Goal: Task Accomplishment & Management: Manage account settings

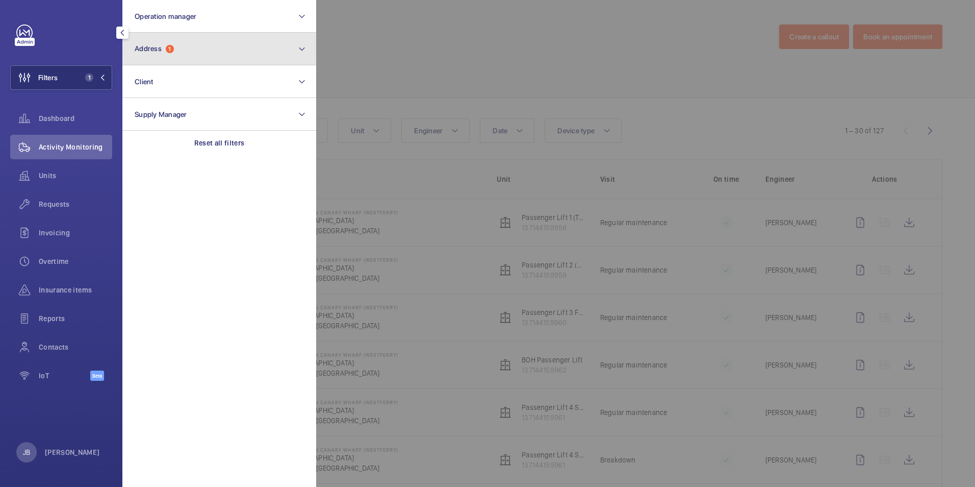
click at [188, 47] on button "Address 1" at bounding box center [219, 49] width 194 height 33
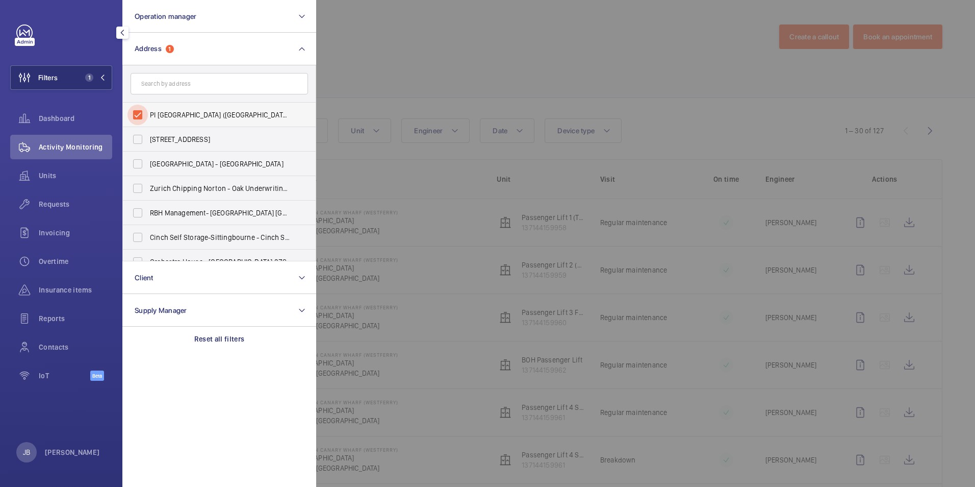
click at [139, 108] on input "PI [GEOGRAPHIC_DATA] ([GEOGRAPHIC_DATA]) - [STREET_ADDRESS]" at bounding box center [138, 115] width 20 height 20
checkbox input "false"
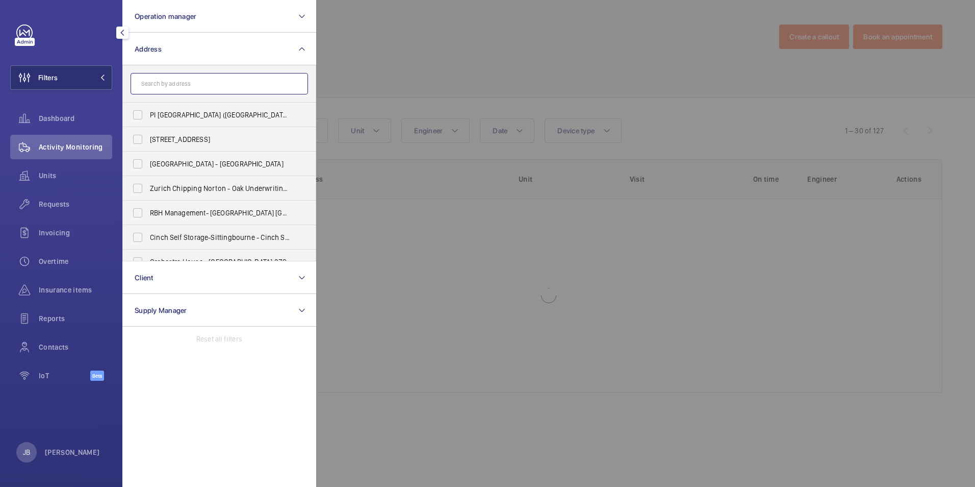
click at [161, 88] on input "text" at bounding box center [220, 83] width 178 height 21
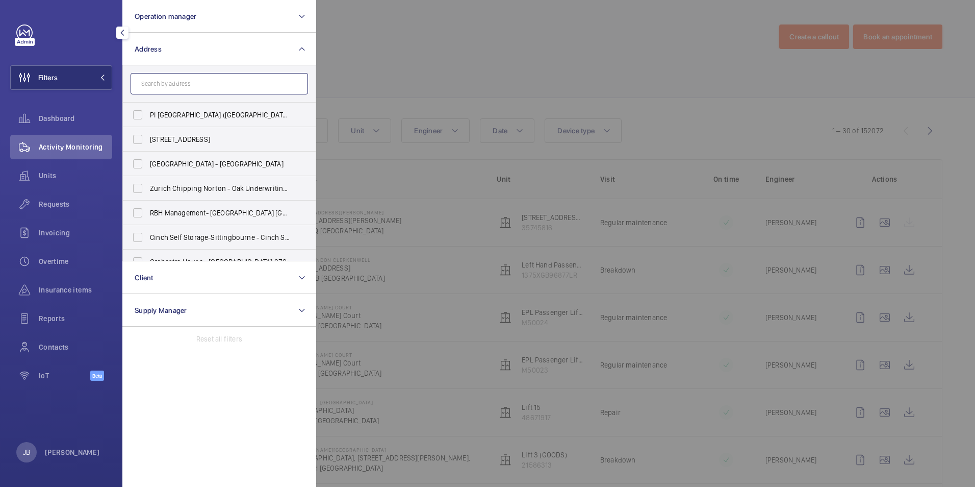
click at [204, 85] on input "text" at bounding box center [220, 83] width 178 height 21
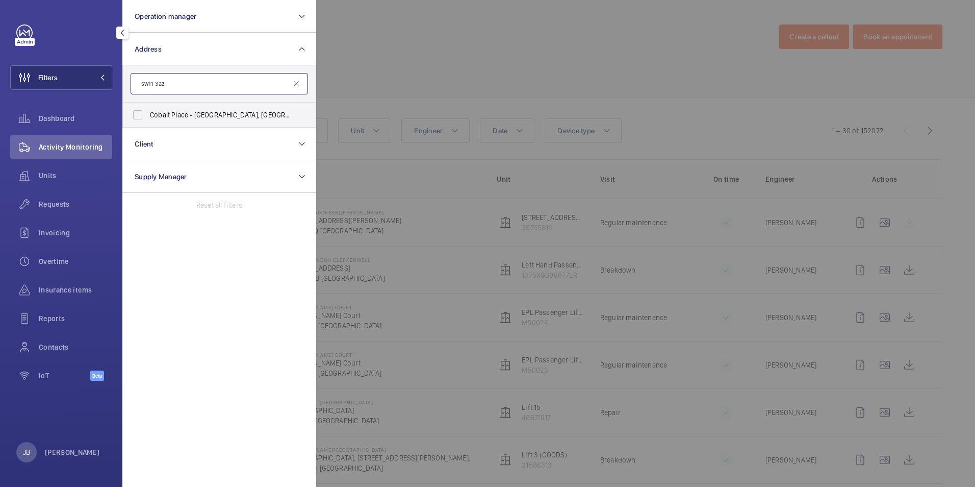
type input "sw11 3az"
click at [188, 108] on label "Cobalt Place - [GEOGRAPHIC_DATA]" at bounding box center [212, 115] width 178 height 24
click at [148, 108] on input "Cobalt Place - [GEOGRAPHIC_DATA]" at bounding box center [138, 115] width 20 height 20
checkbox input "true"
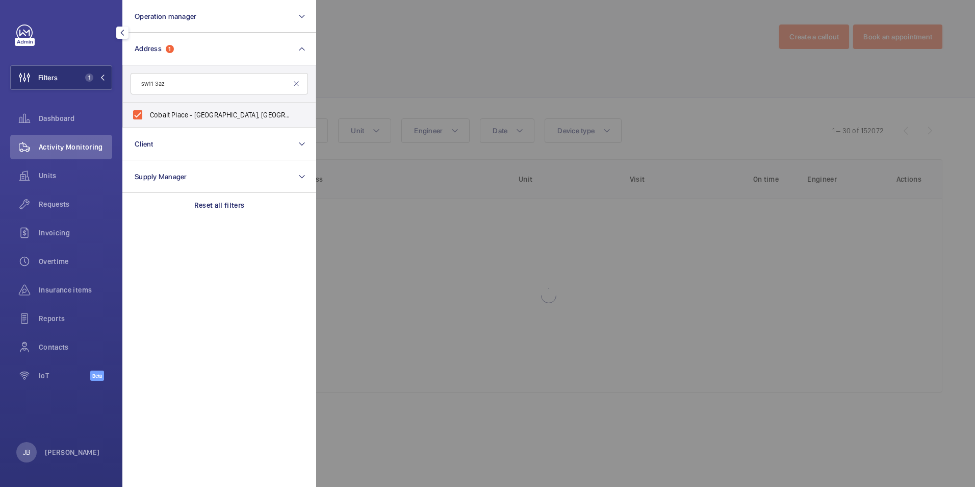
click at [374, 70] on div at bounding box center [803, 243] width 975 height 487
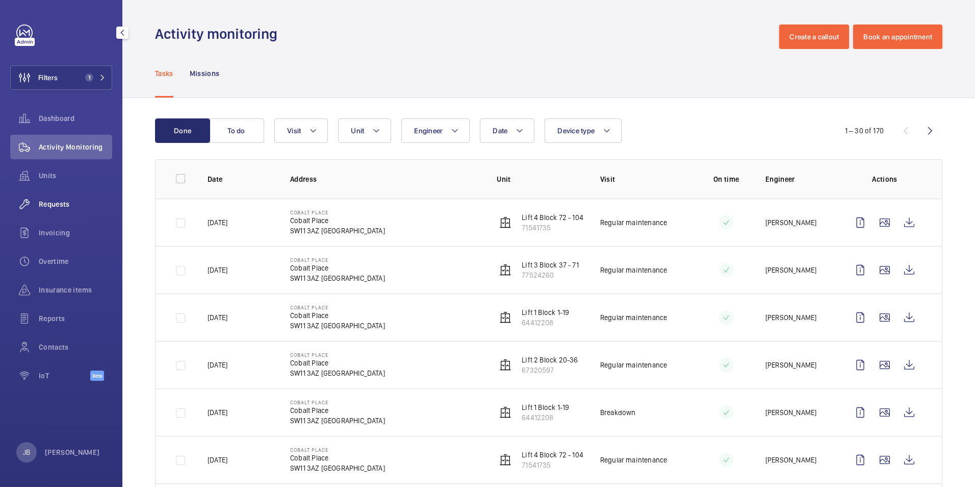
click at [53, 208] on span "Requests" at bounding box center [75, 204] width 73 height 10
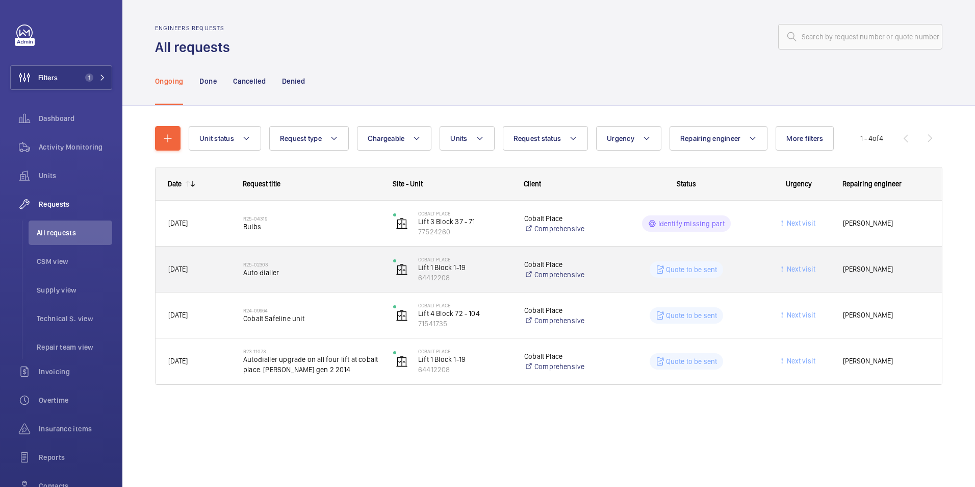
click at [620, 275] on wm-front-pills-cell "Quote to be sent" at bounding box center [686, 269] width 137 height 16
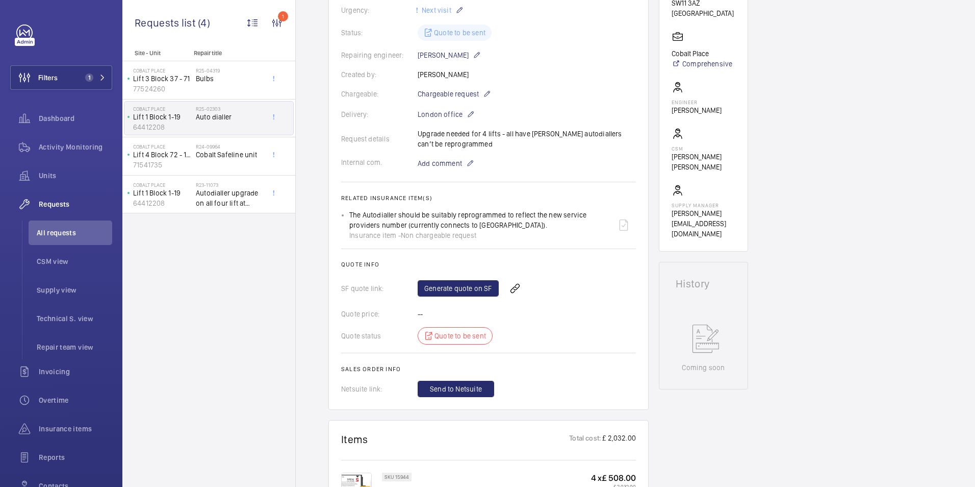
scroll to position [163, 0]
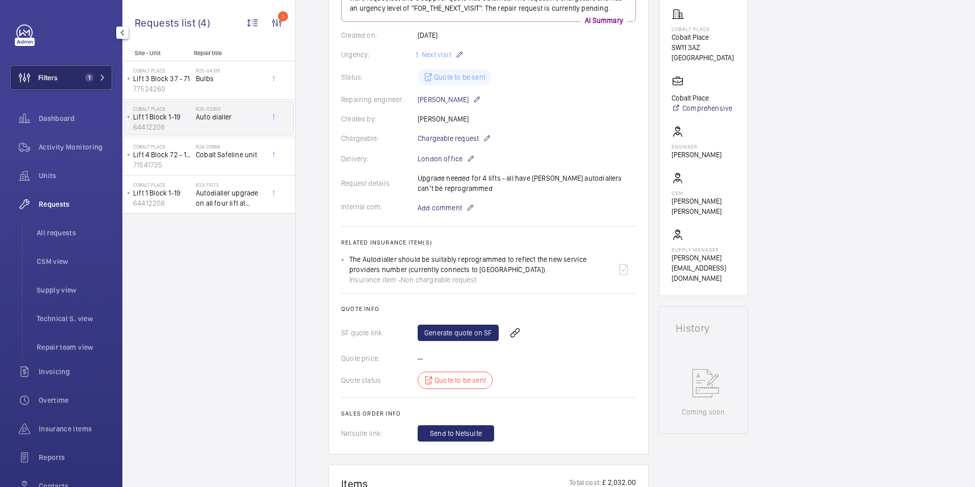
click at [56, 73] on span "Filters" at bounding box center [47, 77] width 19 height 10
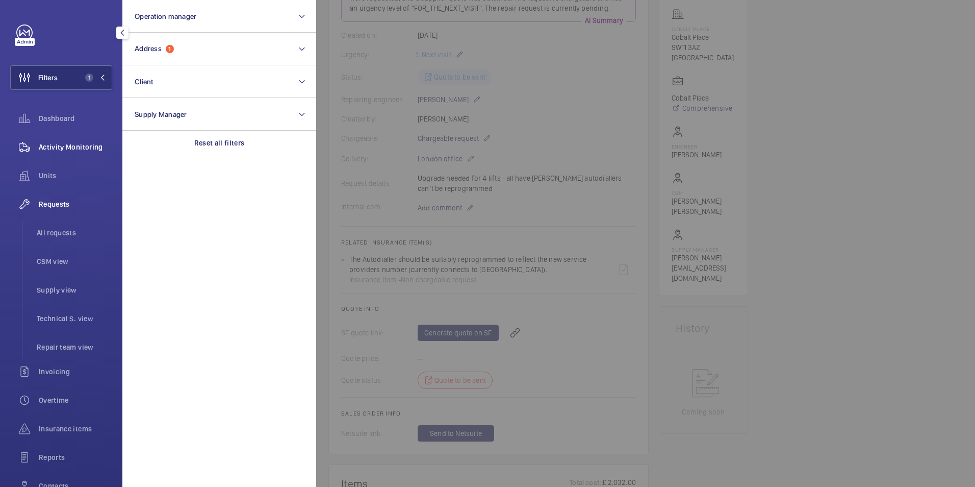
click at [64, 145] on span "Activity Monitoring" at bounding box center [75, 147] width 73 height 10
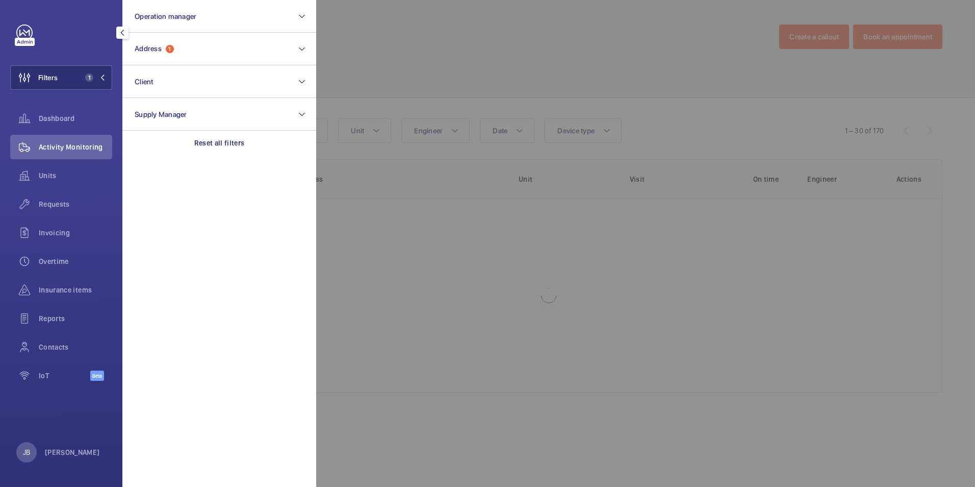
click at [397, 42] on div at bounding box center [803, 243] width 975 height 487
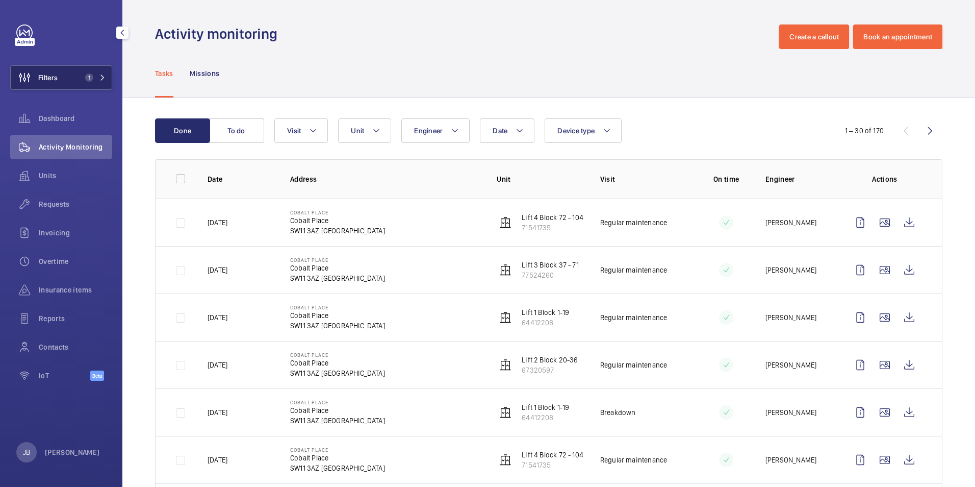
click at [65, 79] on button "Filters 1" at bounding box center [61, 77] width 102 height 24
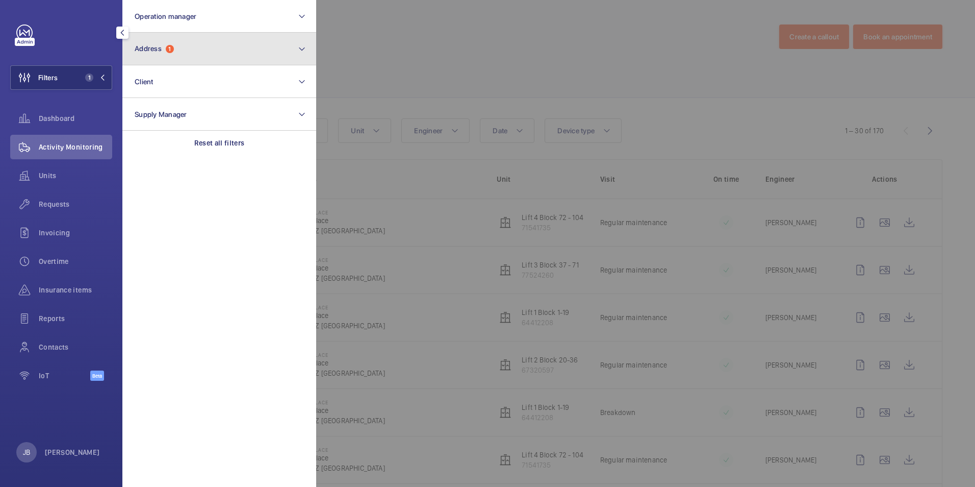
click at [199, 57] on button "Address 1" at bounding box center [219, 49] width 194 height 33
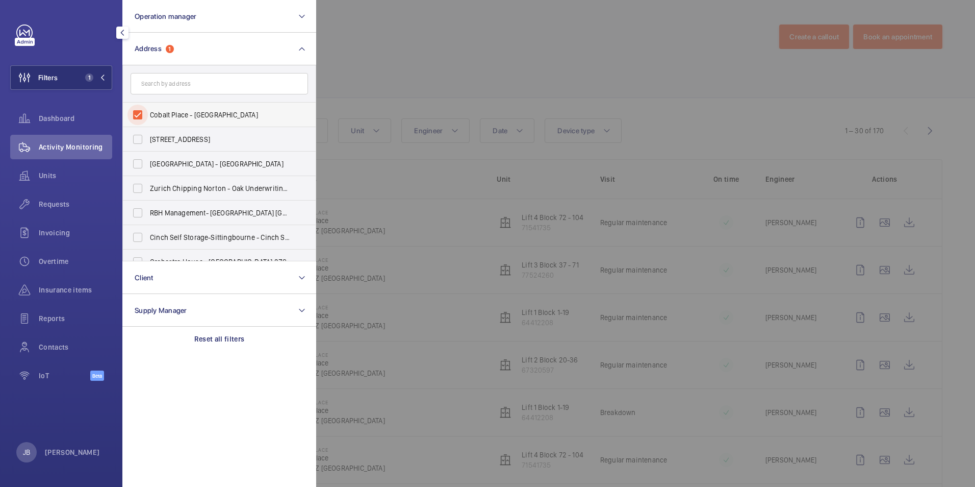
click at [145, 109] on input "Cobalt Place - [GEOGRAPHIC_DATA]" at bounding box center [138, 115] width 20 height 20
checkbox input "false"
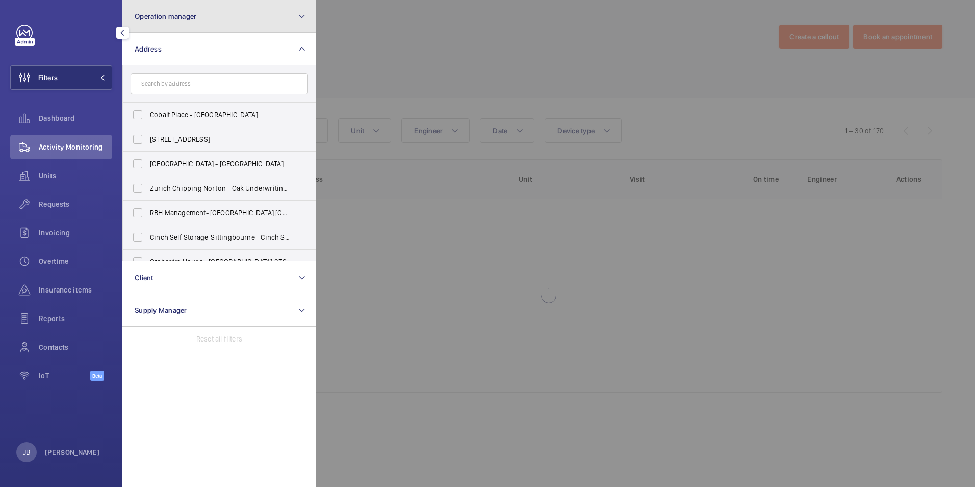
click at [172, 19] on span "Operation manager" at bounding box center [166, 16] width 62 height 8
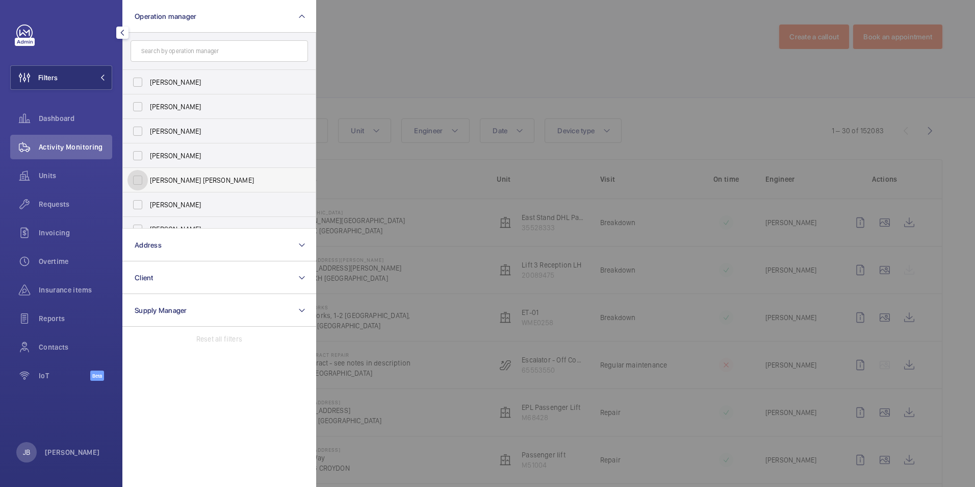
click at [143, 179] on input "[PERSON_NAME] [PERSON_NAME]" at bounding box center [138, 180] width 20 height 20
checkbox input "true"
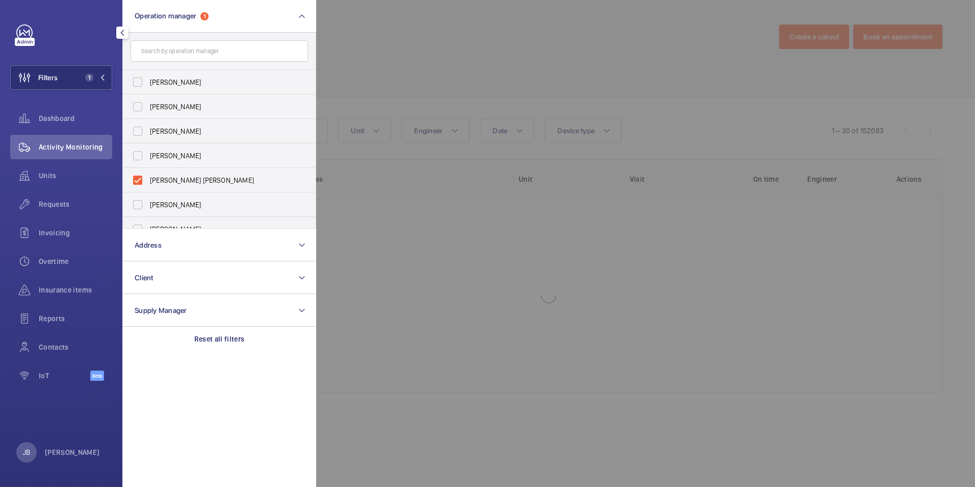
click at [372, 48] on div at bounding box center [803, 243] width 975 height 487
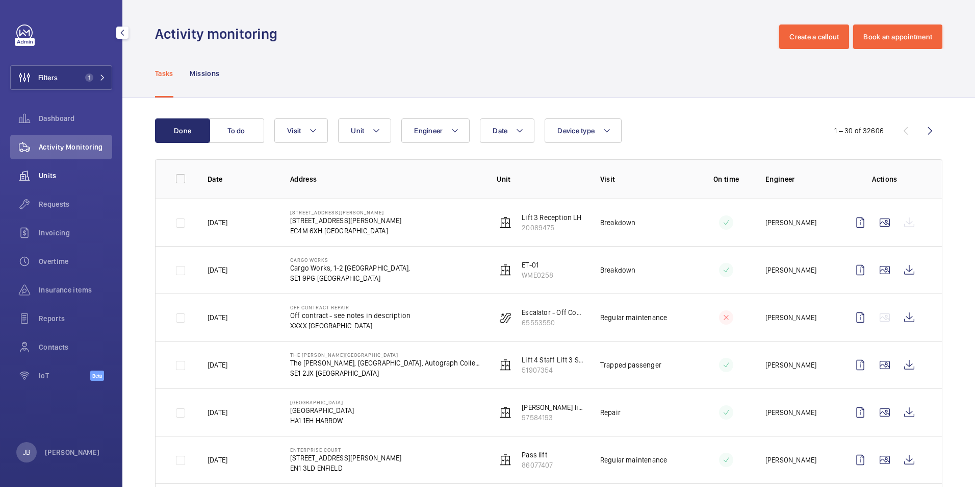
click at [42, 177] on span "Units" at bounding box center [75, 175] width 73 height 10
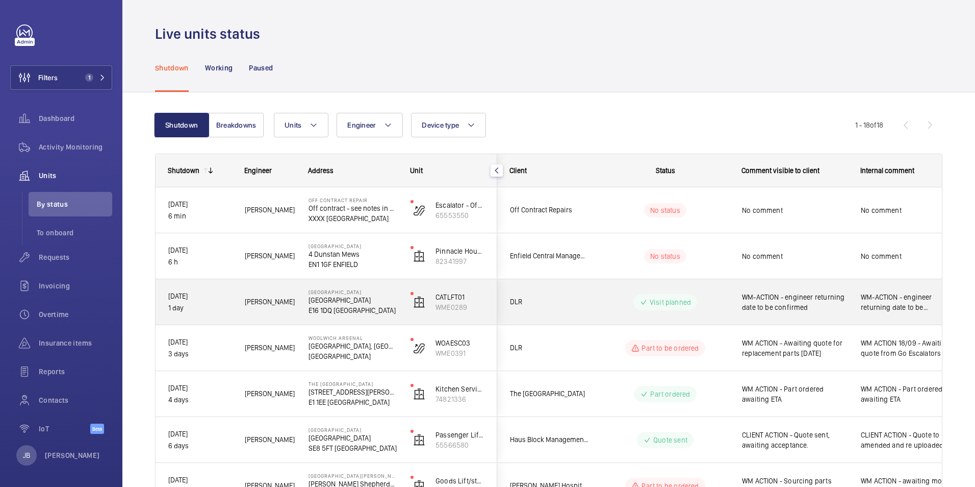
click at [779, 305] on span "WM-ACTION - engineer returning date to be confirmed" at bounding box center [795, 302] width 106 height 20
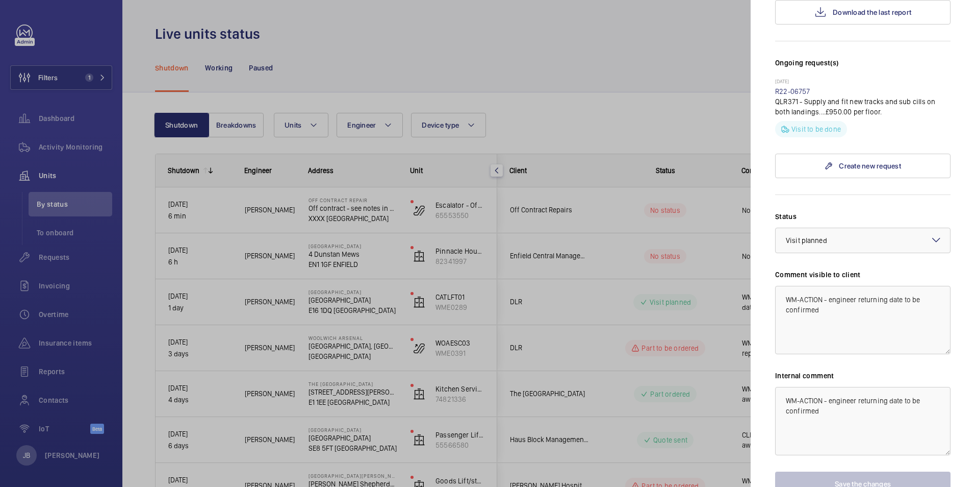
scroll to position [303, 0]
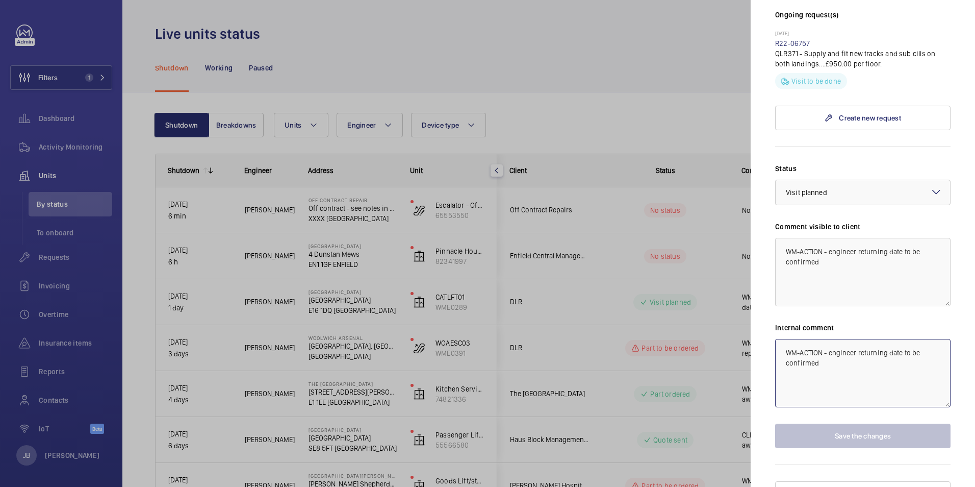
click at [784, 339] on textarea "WM-ACTION - engineer returning date to be confirmed" at bounding box center [862, 373] width 175 height 68
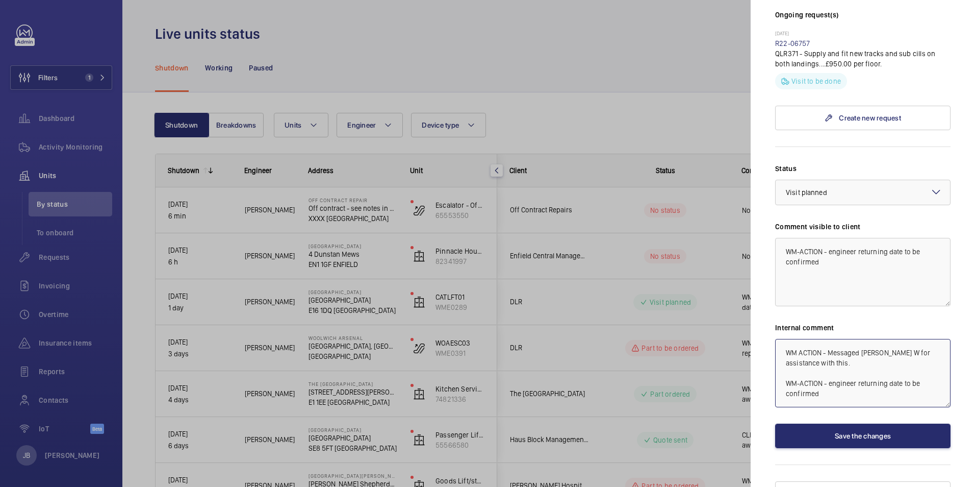
type textarea "WM ACTION - Messaged [PERSON_NAME] W for assistance with this. WM-ACTION - engi…"
click at [826, 244] on textarea "WM-ACTION - engineer returning date to be confirmed" at bounding box center [862, 272] width 175 height 68
drag, startPoint x: 831, startPoint y: 234, endPoint x: 850, endPoint y: 244, distance: 21.5
click at [850, 244] on textarea "WM-ACTION - engineer returning date to be confirmed 19/9/" at bounding box center [862, 272] width 175 height 68
type textarea "WM-ACTION - Follow up works required Date to be confirmed [DATE]"
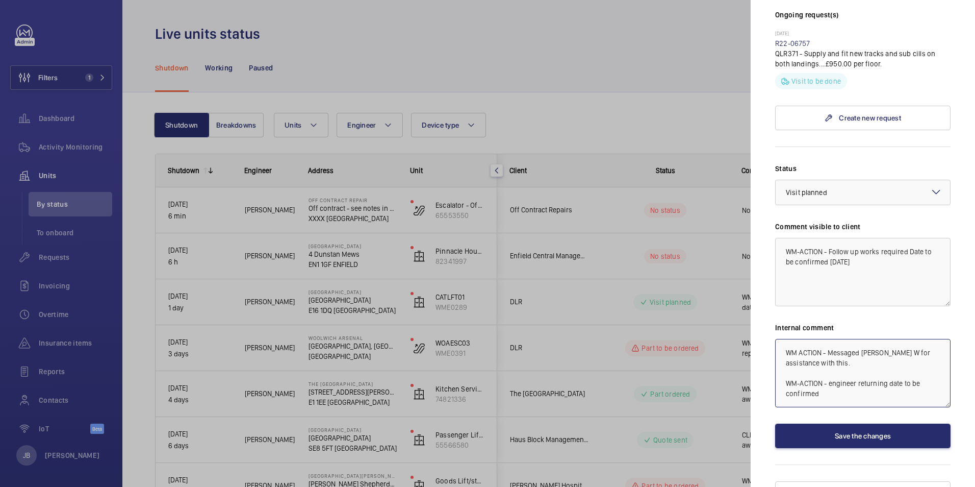
click at [824, 341] on textarea "WM ACTION - Messaged [PERSON_NAME] W for assistance with this. WM-ACTION - engi…" at bounding box center [862, 373] width 175 height 68
type textarea "WM ACTION - Messaged [PERSON_NAME] W for assistance with this. [DATE] WM-ACTION…"
click at [837, 423] on button "Save the changes" at bounding box center [862, 435] width 175 height 24
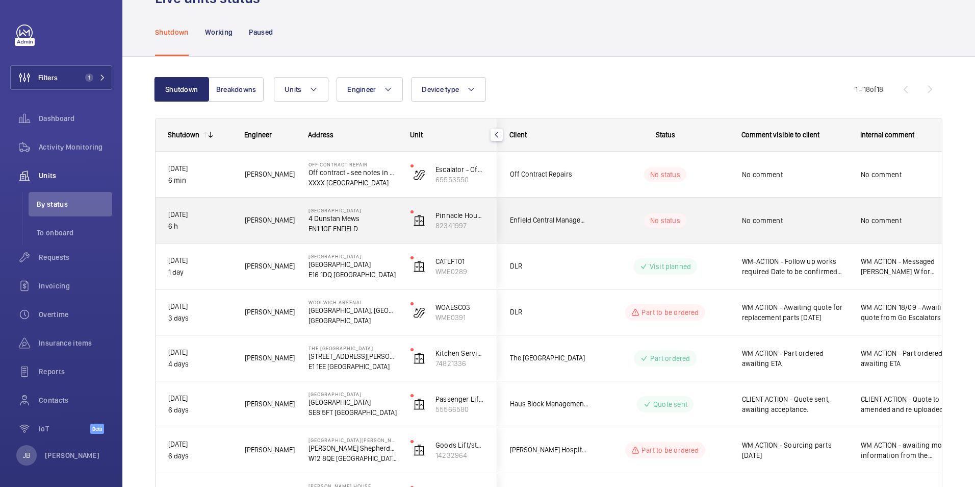
scroll to position [51, 0]
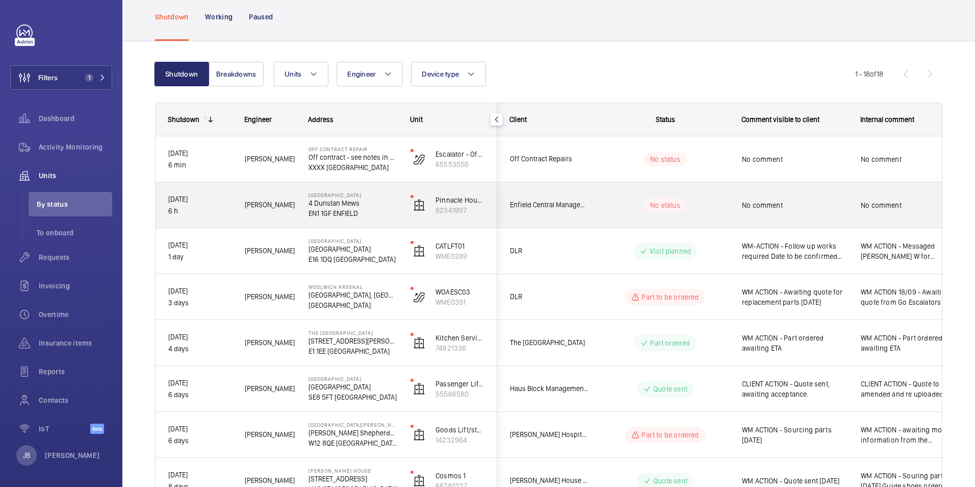
click at [754, 212] on div "No comment" at bounding box center [795, 204] width 106 height 23
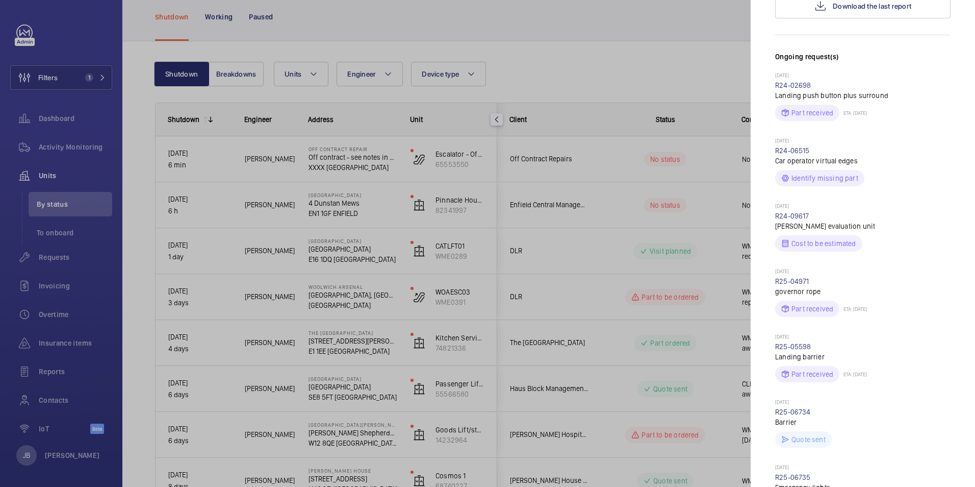
scroll to position [0, 0]
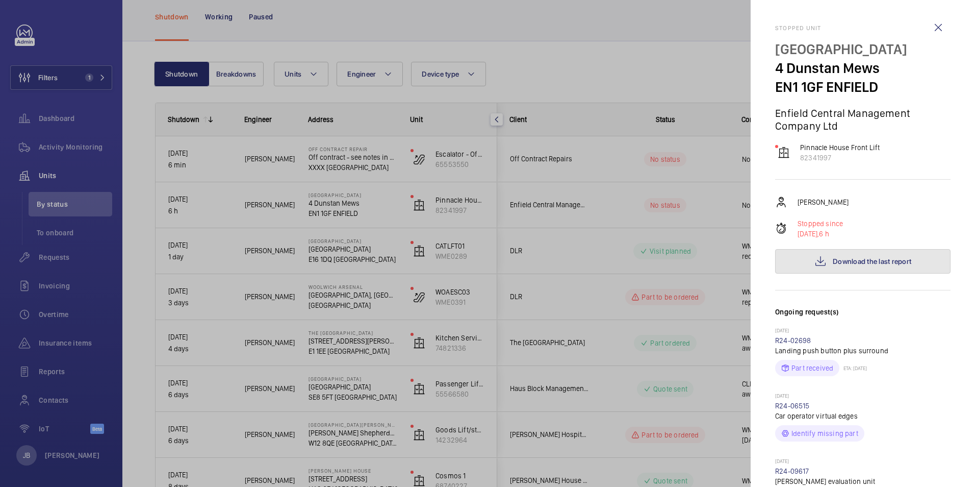
click at [844, 264] on span "Download the last report" at bounding box center [872, 261] width 79 height 8
click at [572, 254] on div at bounding box center [487, 243] width 975 height 487
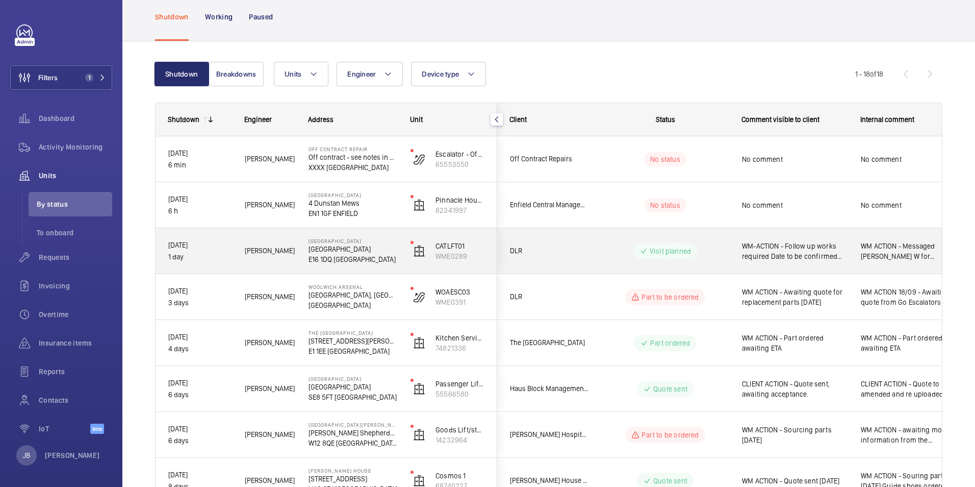
click at [770, 248] on span "WM-ACTION - Follow up works required Date to be confirmed [DATE]" at bounding box center [795, 251] width 106 height 20
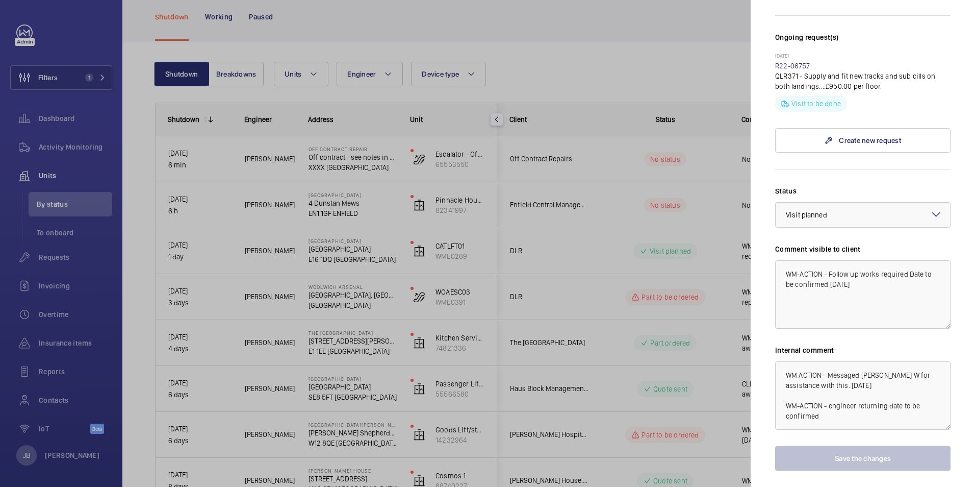
scroll to position [303, 0]
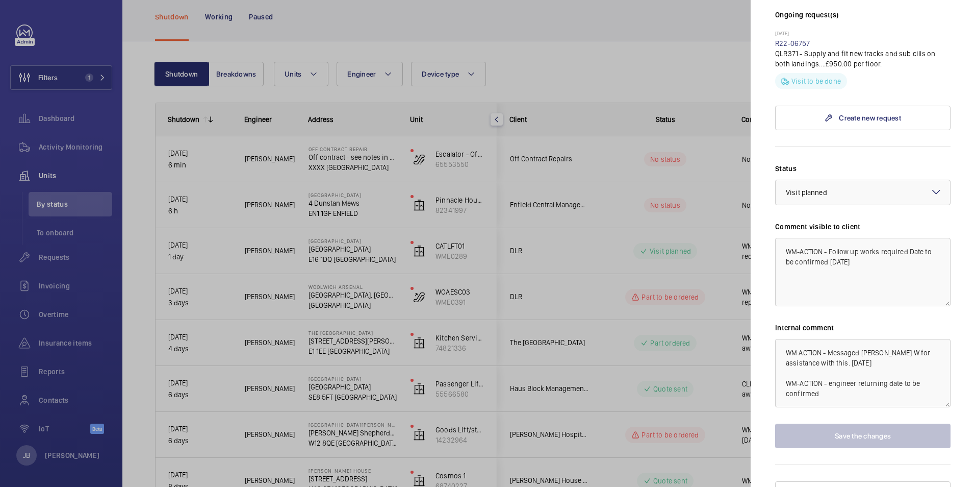
click at [636, 66] on div at bounding box center [487, 243] width 975 height 487
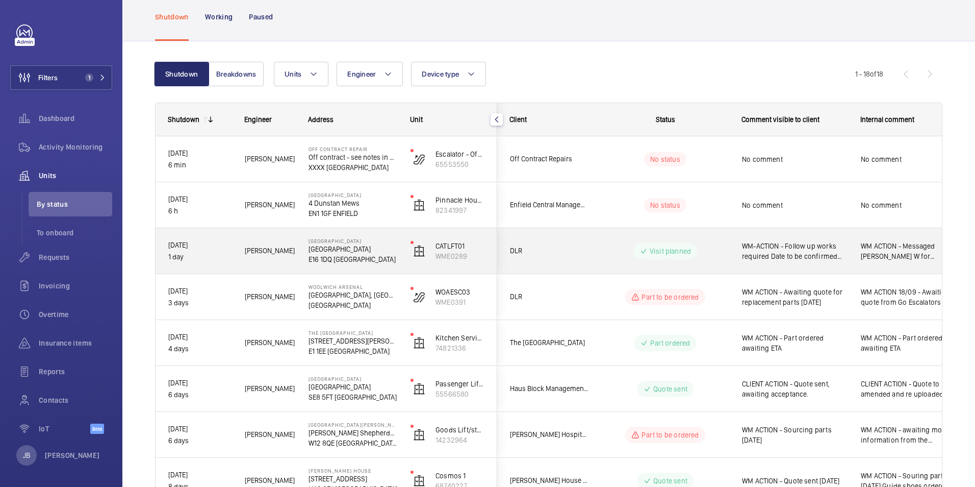
click at [757, 257] on span "WM-ACTION - Follow up works required Date to be confirmed [DATE]" at bounding box center [795, 251] width 106 height 20
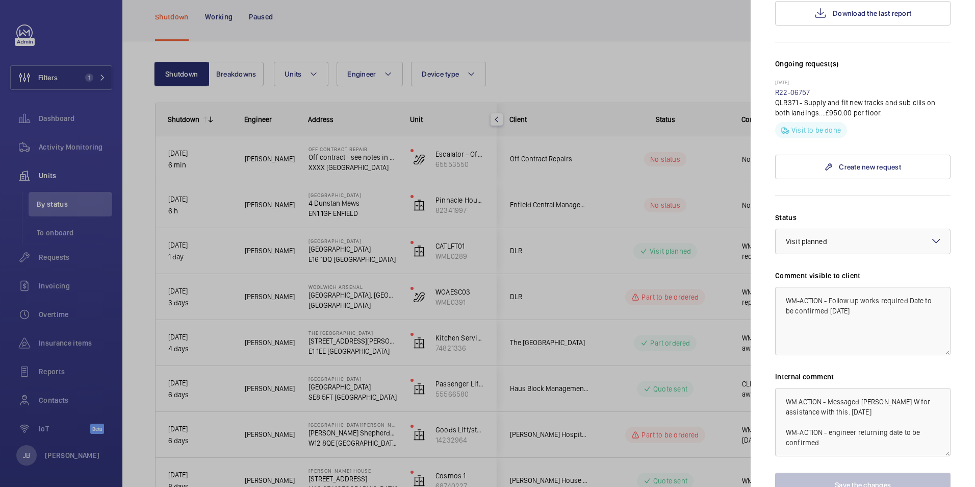
scroll to position [255, 0]
click at [852, 228] on div at bounding box center [863, 240] width 174 height 24
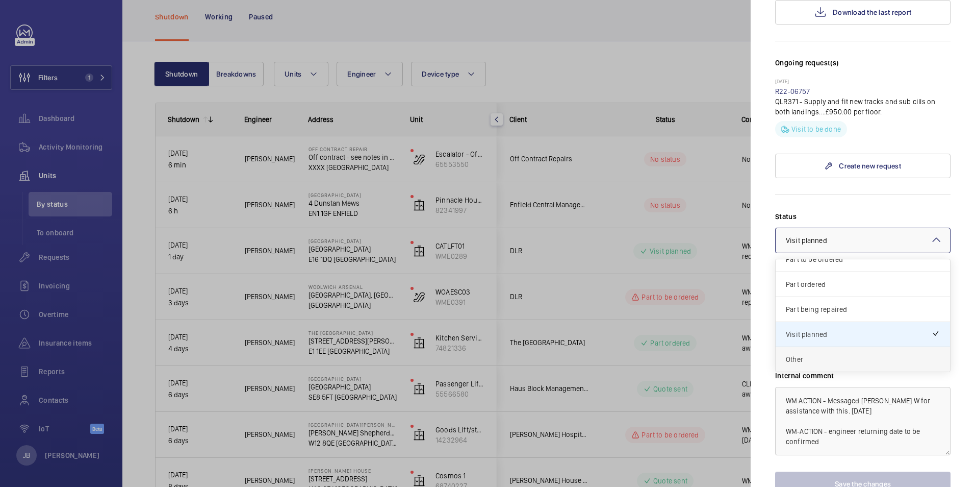
click at [828, 354] on span "Other" at bounding box center [863, 359] width 154 height 10
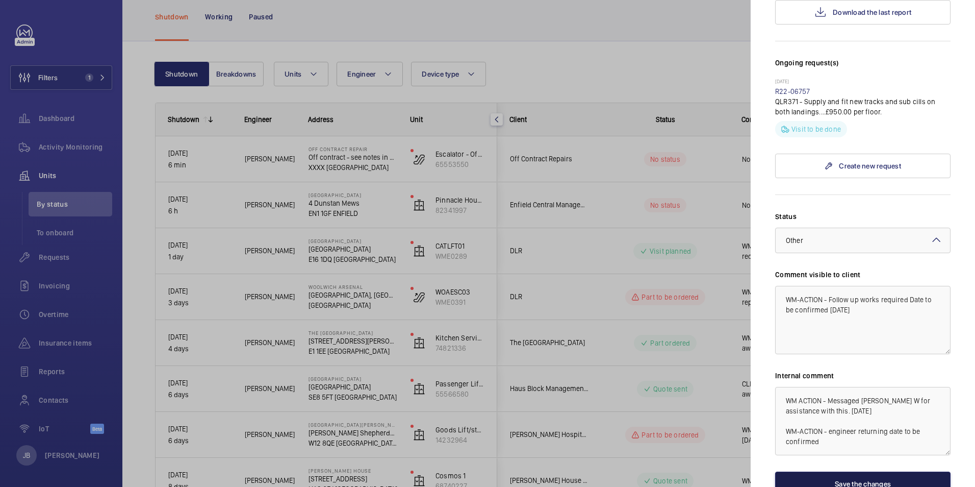
click at [823, 471] on button "Save the changes" at bounding box center [862, 483] width 175 height 24
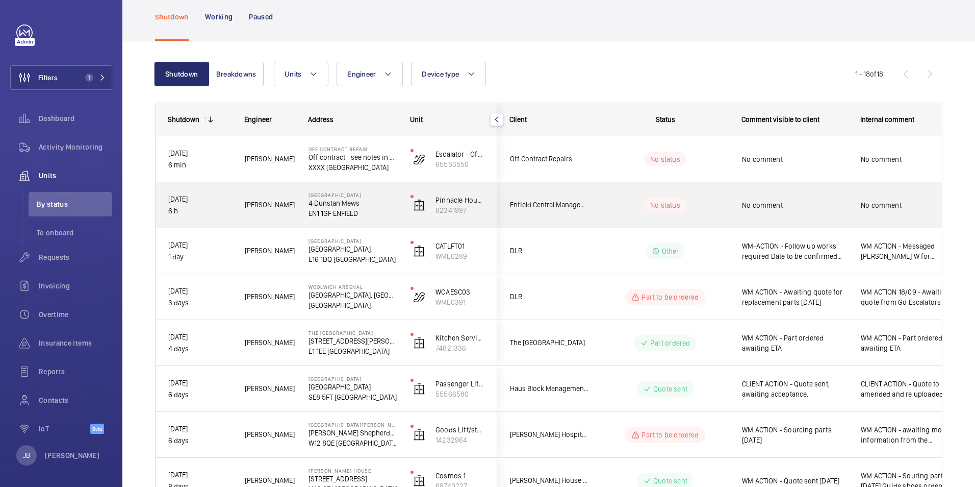
click at [703, 205] on wm-front-pills-cell "No status" at bounding box center [665, 205] width 127 height 14
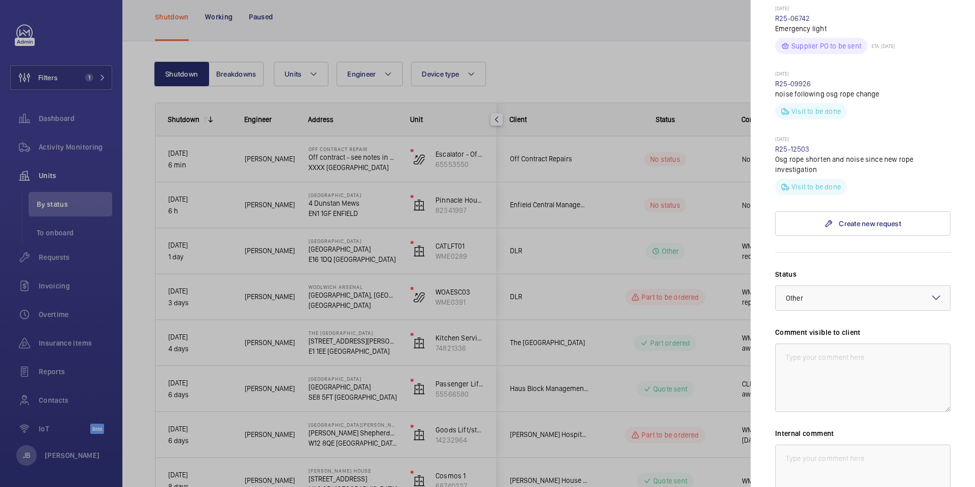
scroll to position [816, 0]
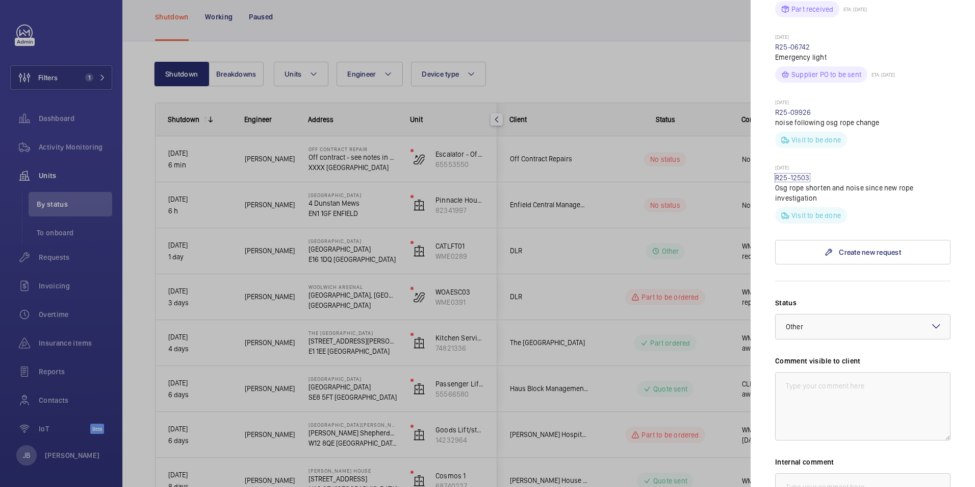
click at [797, 178] on link "R25-12503" at bounding box center [792, 177] width 35 height 8
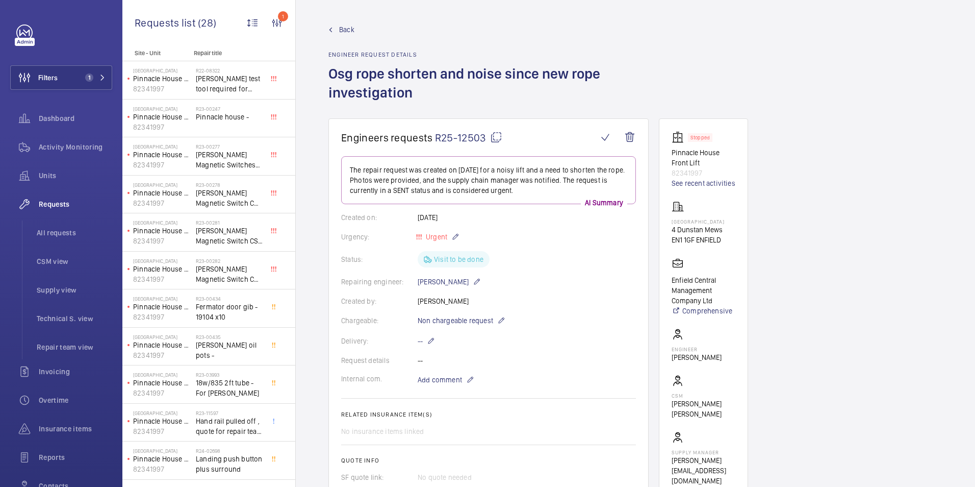
click at [338, 28] on link "Back" at bounding box center [488, 29] width 320 height 10
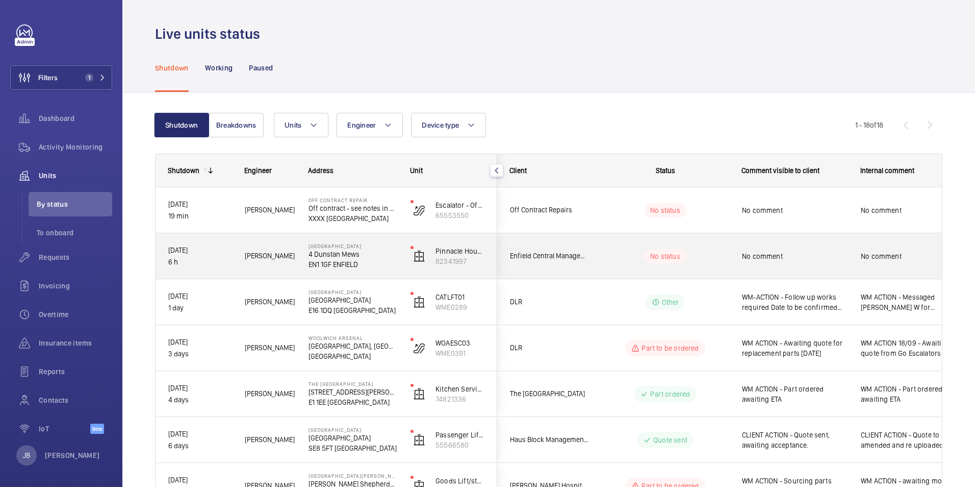
click at [793, 267] on div "No comment" at bounding box center [795, 255] width 106 height 23
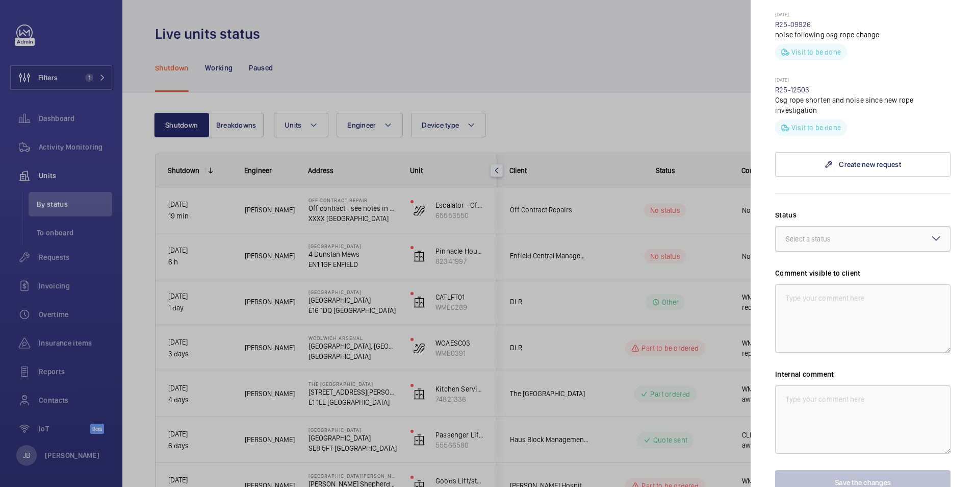
scroll to position [969, 0]
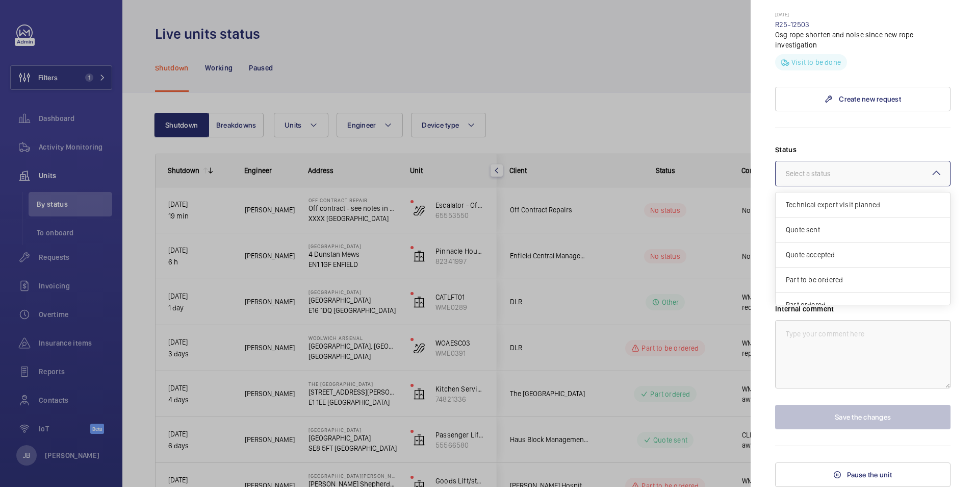
click at [834, 162] on div at bounding box center [863, 173] width 174 height 24
click at [807, 298] on div "Other" at bounding box center [863, 292] width 174 height 24
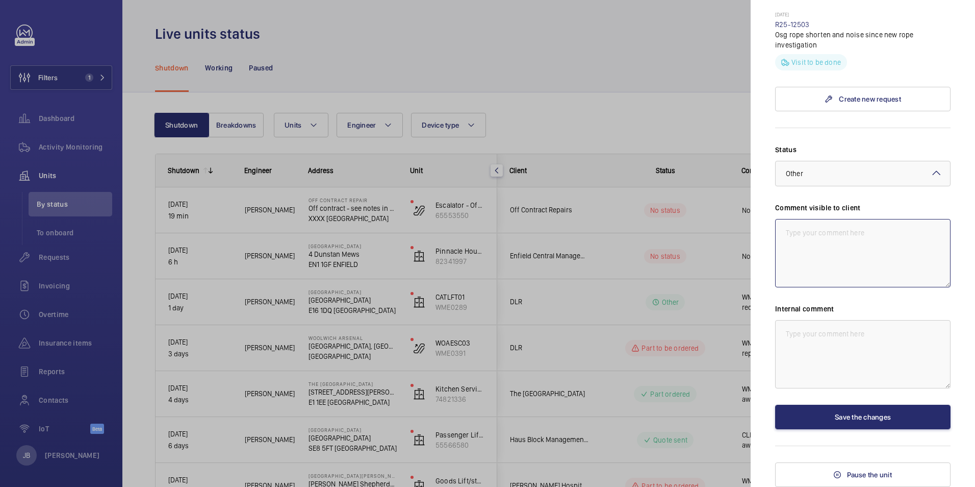
click at [835, 249] on textarea at bounding box center [862, 253] width 175 height 68
drag, startPoint x: 913, startPoint y: 231, endPoint x: 782, endPoint y: 234, distance: 131.1
click at [782, 234] on textarea "WM ACTION - Repairs required date TBC" at bounding box center [862, 253] width 175 height 68
type textarea "WM ACTION - Repairs required date TBC"
click at [830, 339] on textarea at bounding box center [862, 354] width 175 height 68
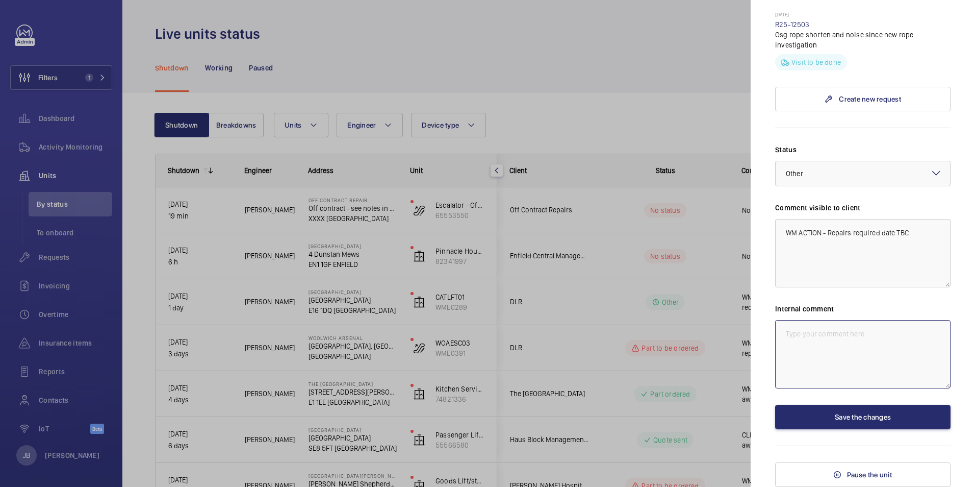
paste textarea "WM ACTION - Repairs required date TBC"
drag, startPoint x: 912, startPoint y: 333, endPoint x: 882, endPoint y: 333, distance: 29.1
click at [882, 333] on textarea "WM ACTION - Repairs required date TBC" at bounding box center [862, 354] width 175 height 68
type textarea "WM ACTION - Repairs required messaged [PERSON_NAME] for a date."
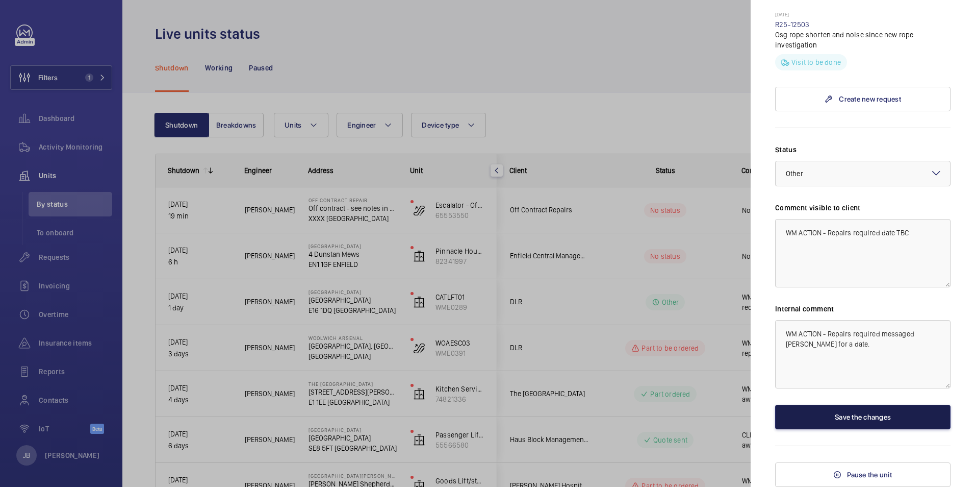
click at [868, 413] on button "Save the changes" at bounding box center [862, 417] width 175 height 24
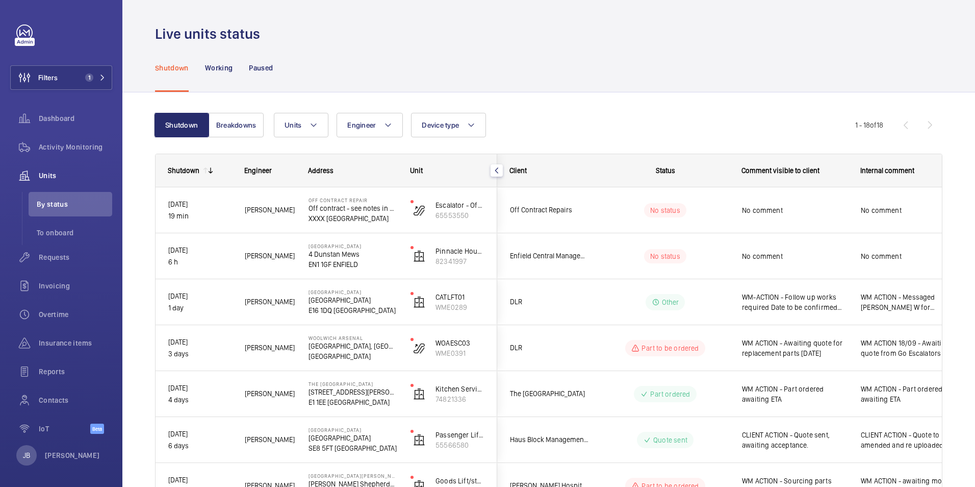
scroll to position [0, 0]
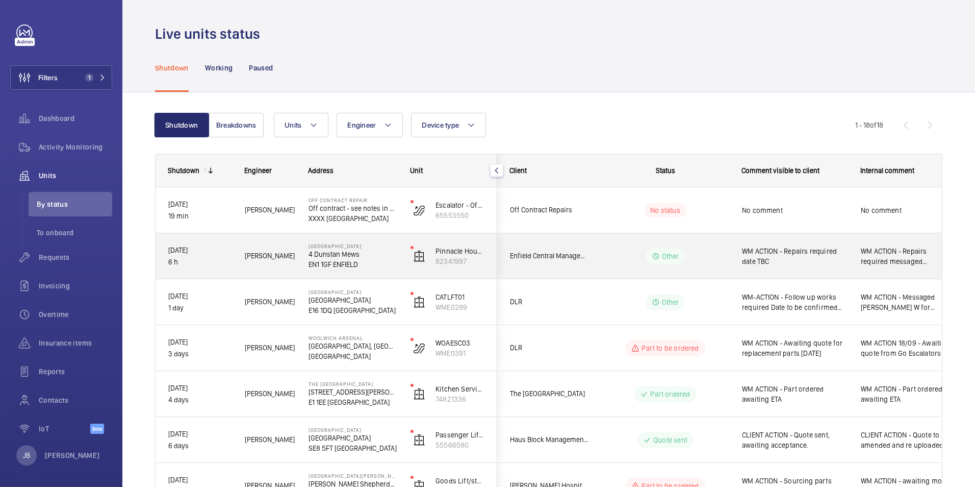
click at [772, 248] on span "WM ACTION - Repairs required date TBC" at bounding box center [795, 256] width 106 height 20
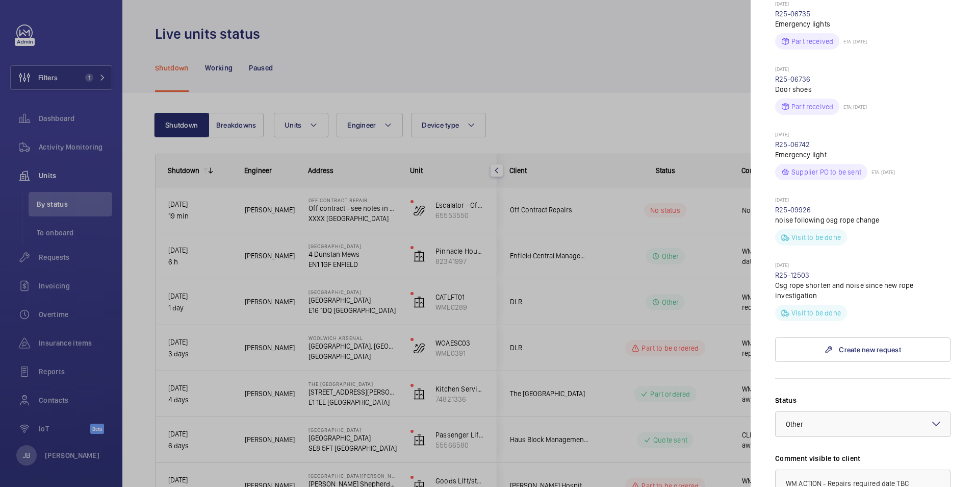
scroll to position [867, 0]
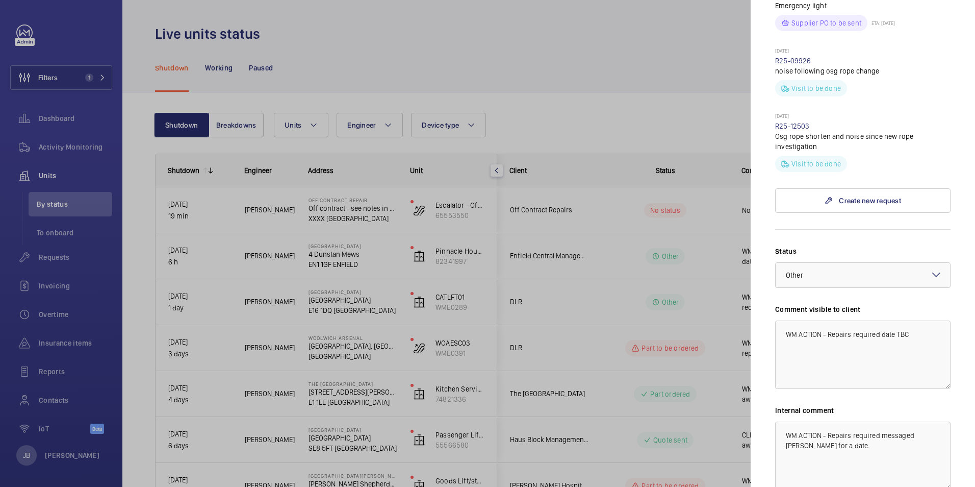
click at [625, 112] on div at bounding box center [487, 243] width 975 height 487
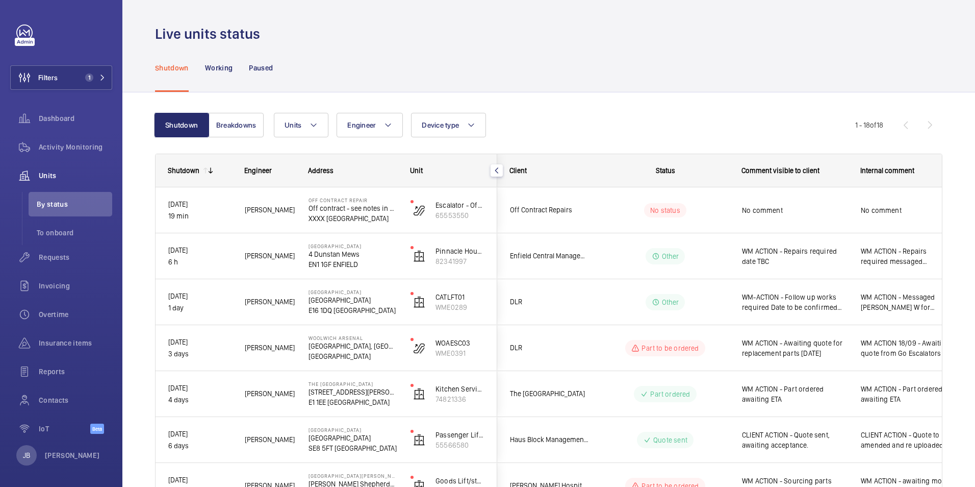
scroll to position [0, 0]
click at [55, 77] on span "Filters" at bounding box center [47, 77] width 19 height 10
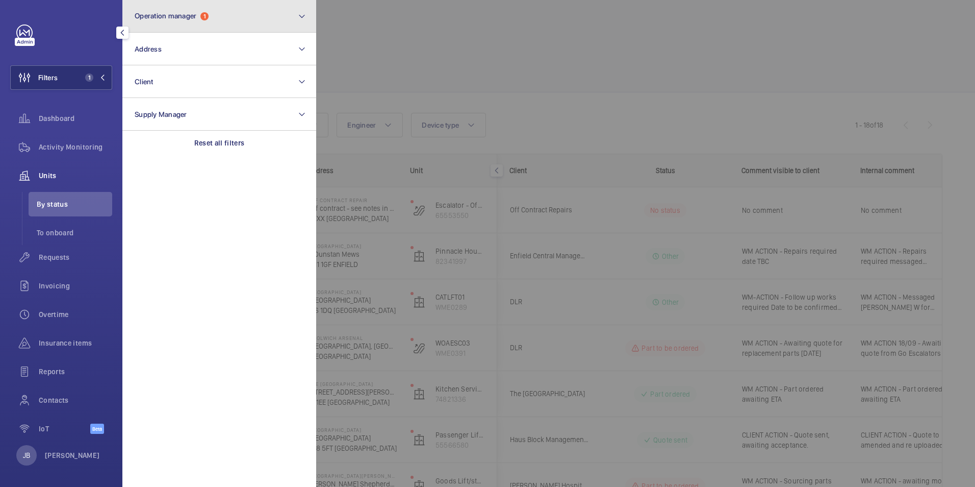
click at [191, 21] on button "Operation manager 1" at bounding box center [219, 16] width 194 height 33
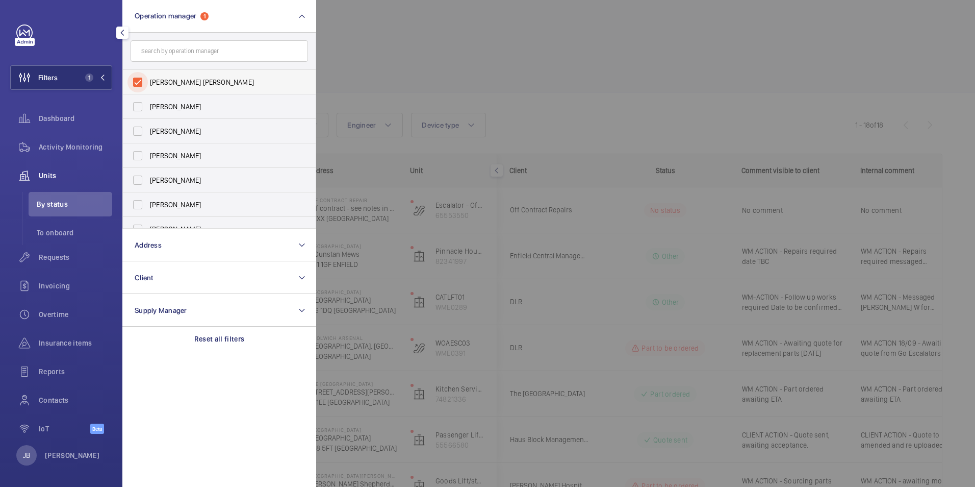
click at [140, 80] on input "[PERSON_NAME] [PERSON_NAME]" at bounding box center [138, 82] width 20 height 20
checkbox input "false"
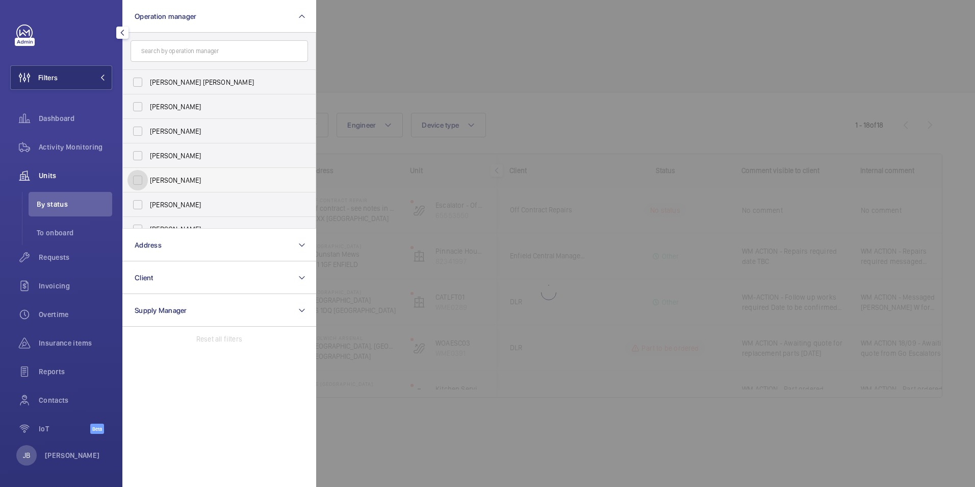
click at [134, 172] on input "[PERSON_NAME]" at bounding box center [138, 180] width 20 height 20
checkbox input "true"
click at [405, 67] on div at bounding box center [803, 243] width 975 height 487
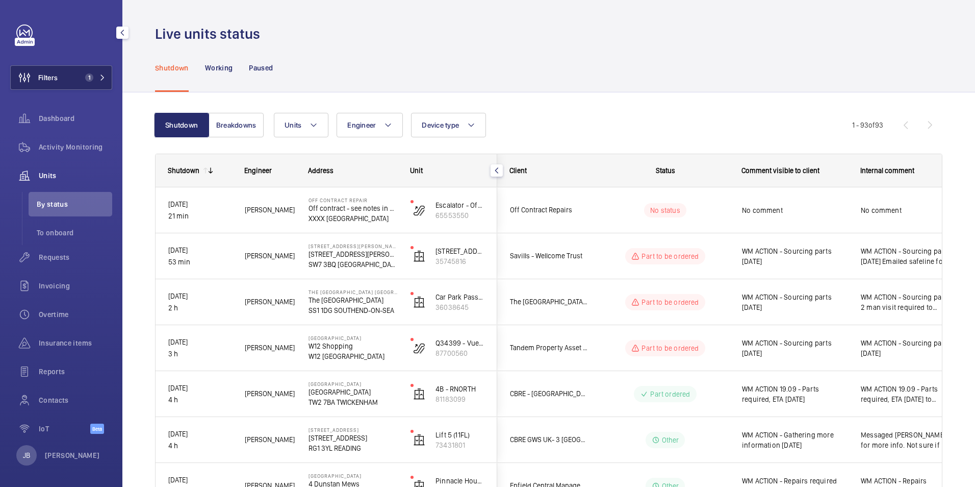
click at [58, 75] on span "Filters" at bounding box center [47, 77] width 19 height 10
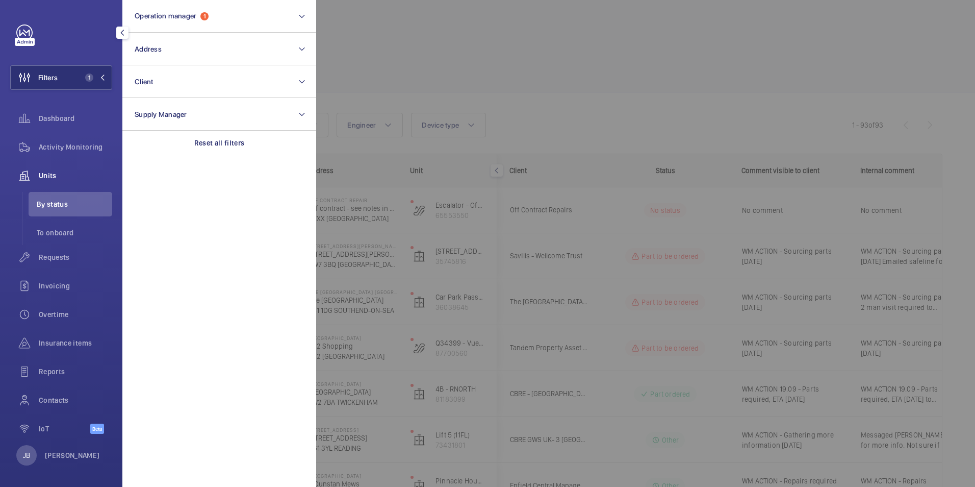
click at [385, 82] on div at bounding box center [803, 243] width 975 height 487
